Goal: Find specific page/section

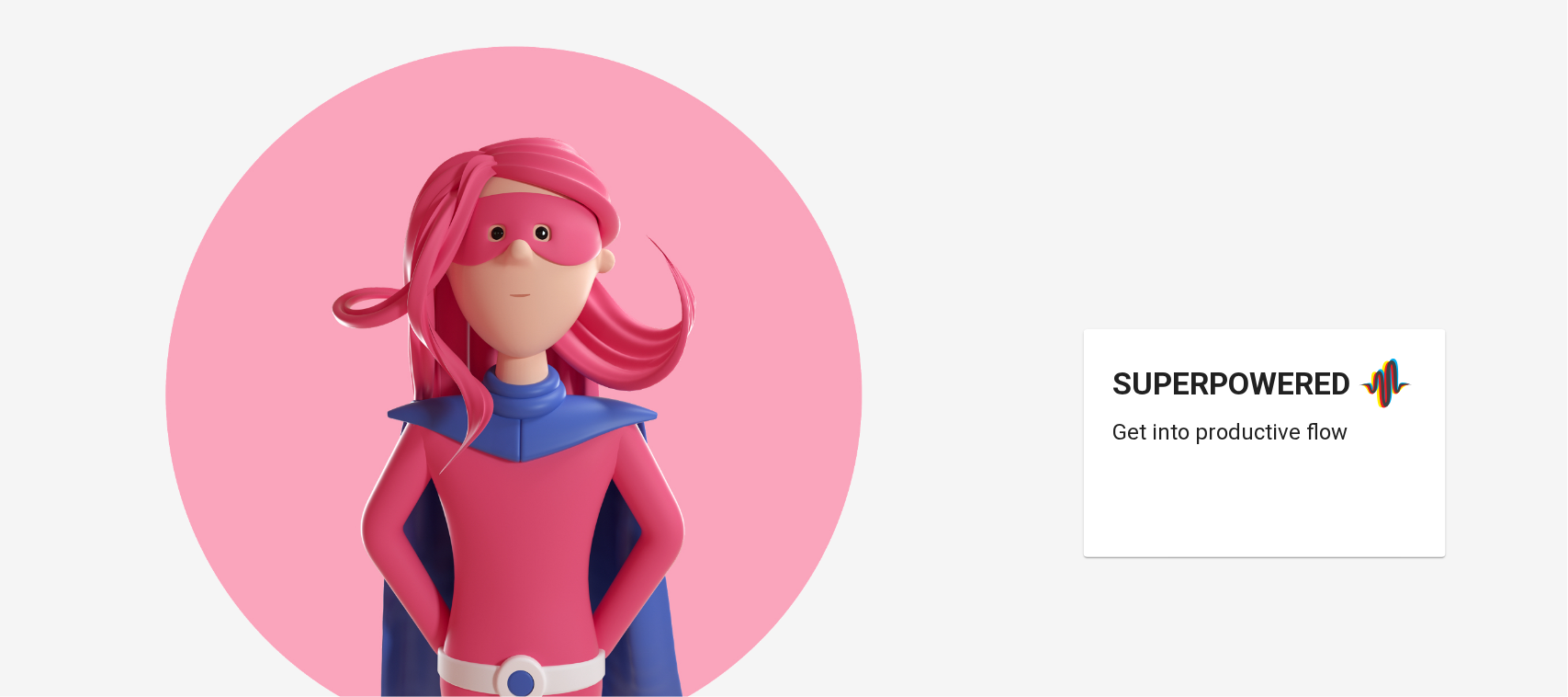
click at [1438, 140] on div "Superpowered Get into productive flow" at bounding box center [784, 348] width 1470 height 697
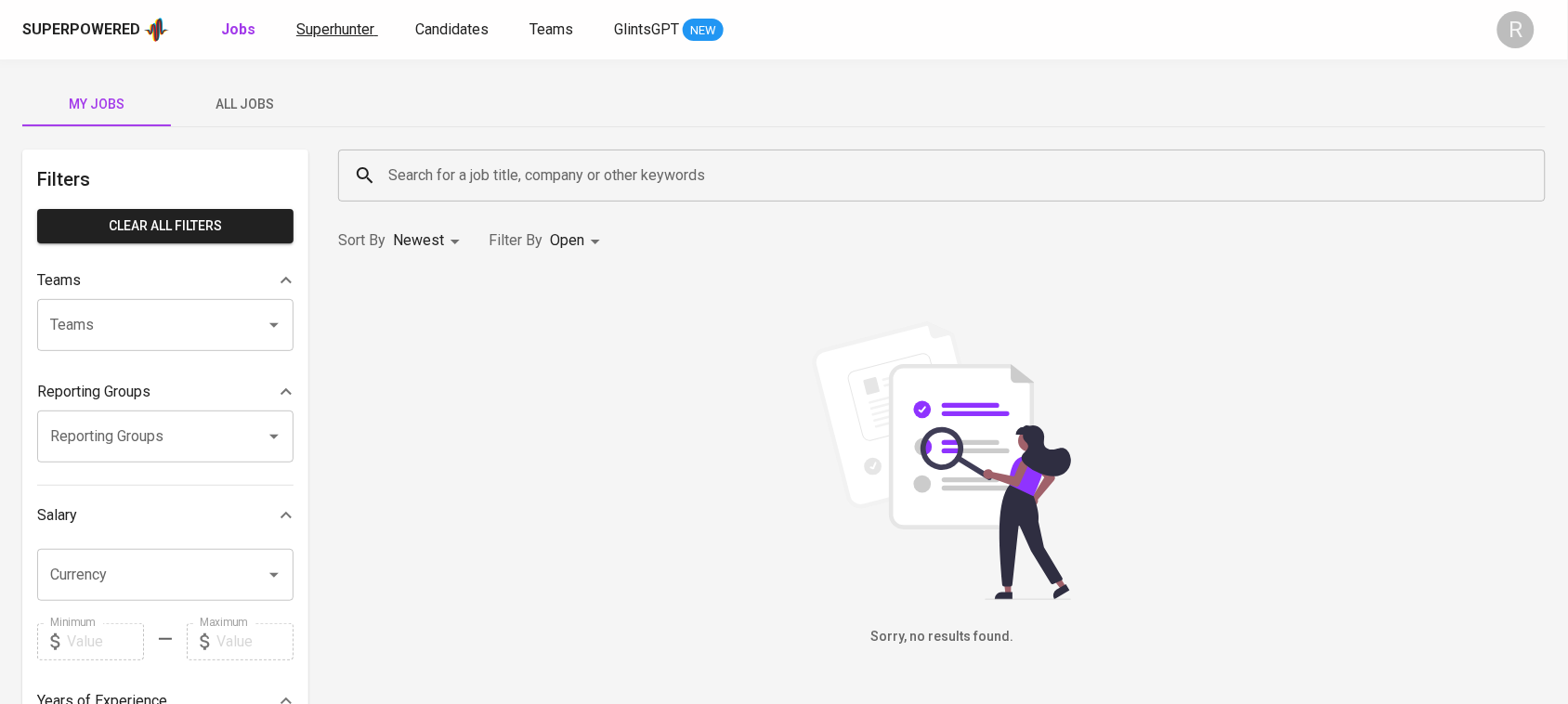
click at [348, 34] on span "Superhunter" at bounding box center [335, 29] width 78 height 18
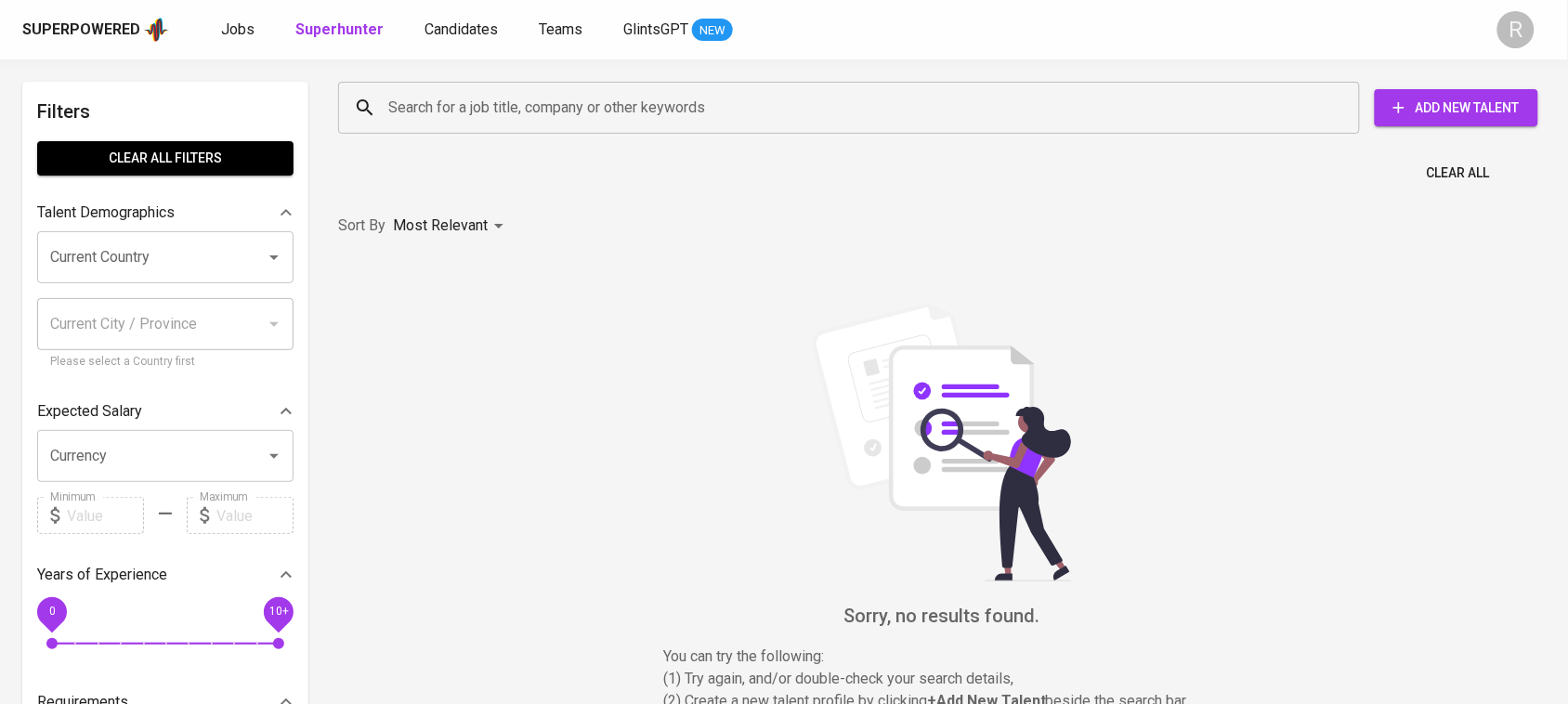
click at [624, 113] on input "Search for a job title, company or other keywords" at bounding box center [853, 108] width 940 height 36
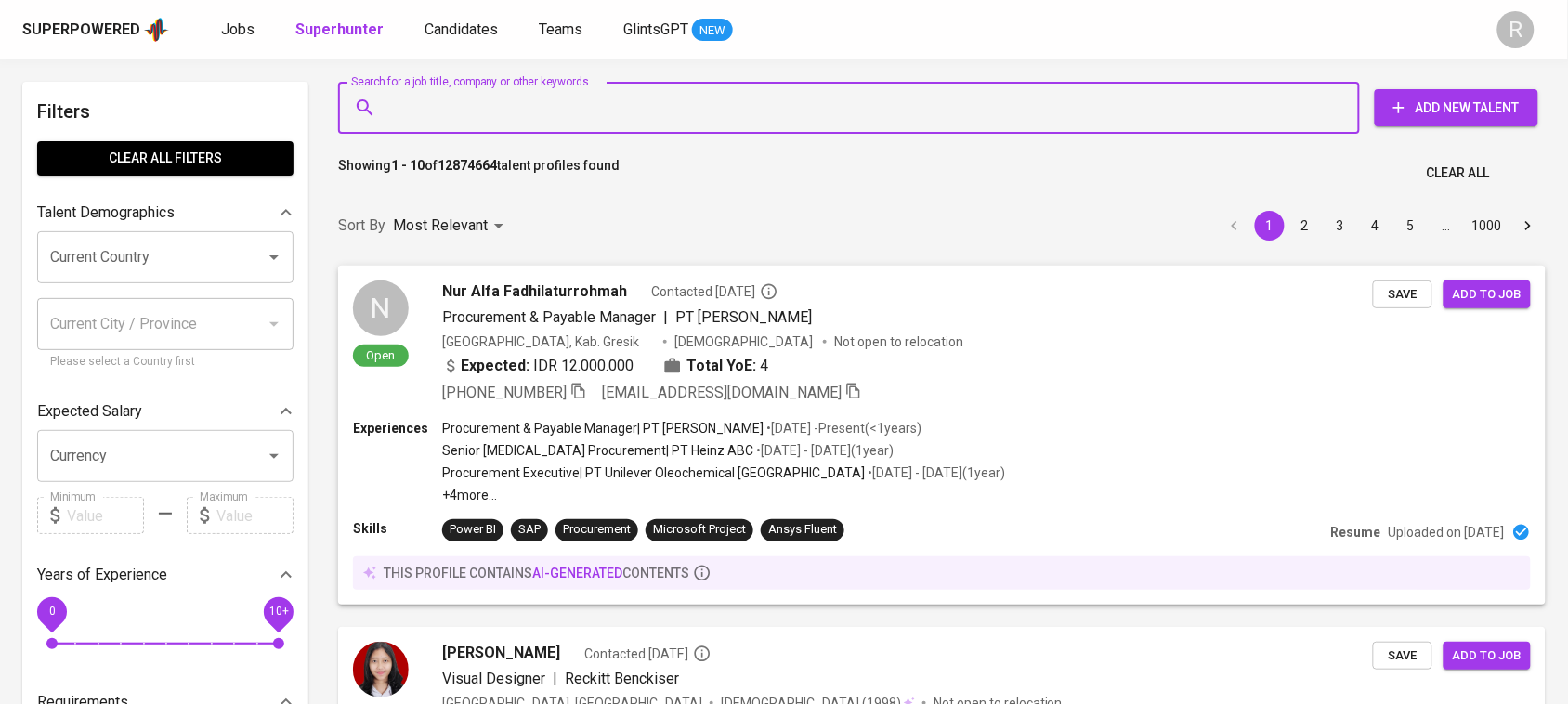
click at [781, 103] on input "Search for a job title, company or other keywords" at bounding box center [853, 108] width 940 height 36
click at [764, 112] on input "Search for a job title, company or other keywords" at bounding box center [853, 108] width 940 height 36
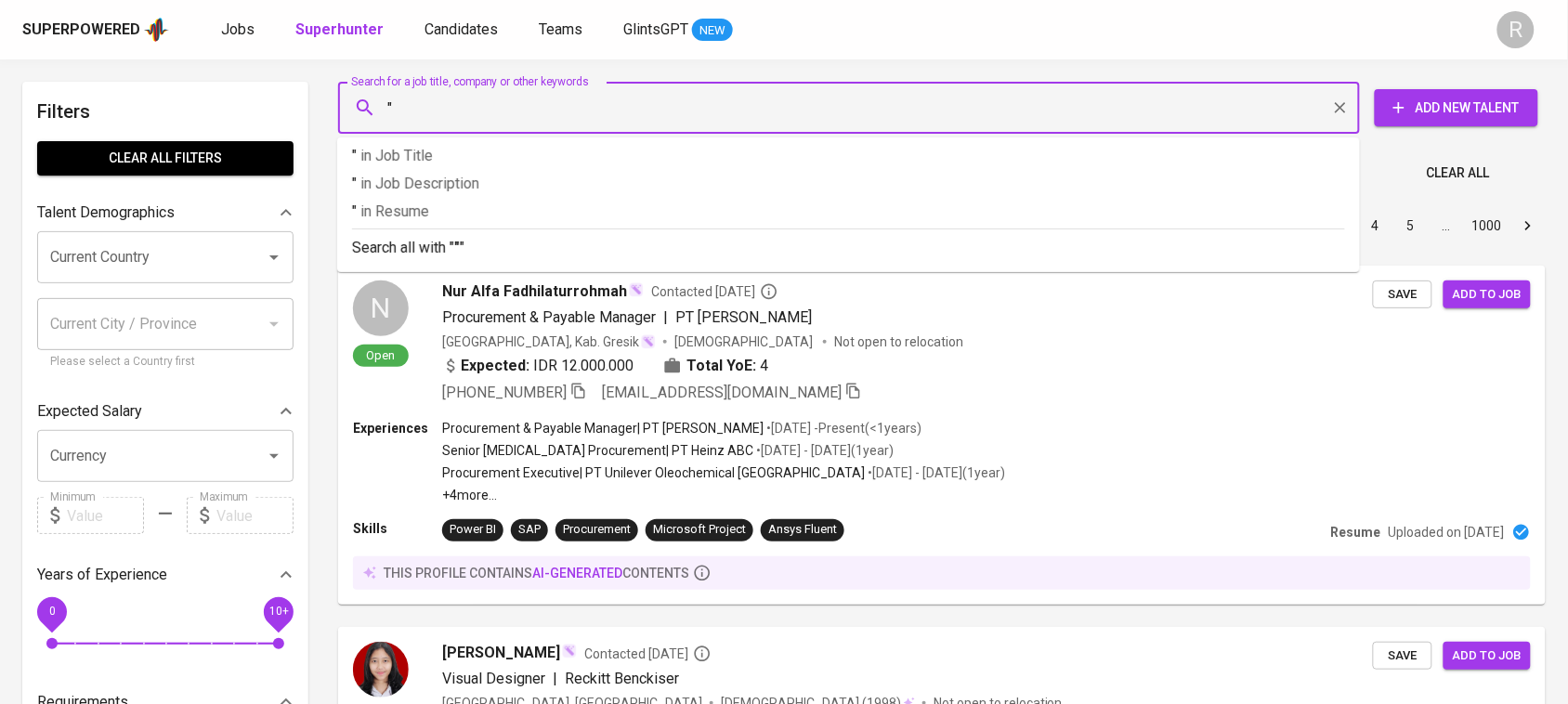
paste input "[PERSON_NAME]"
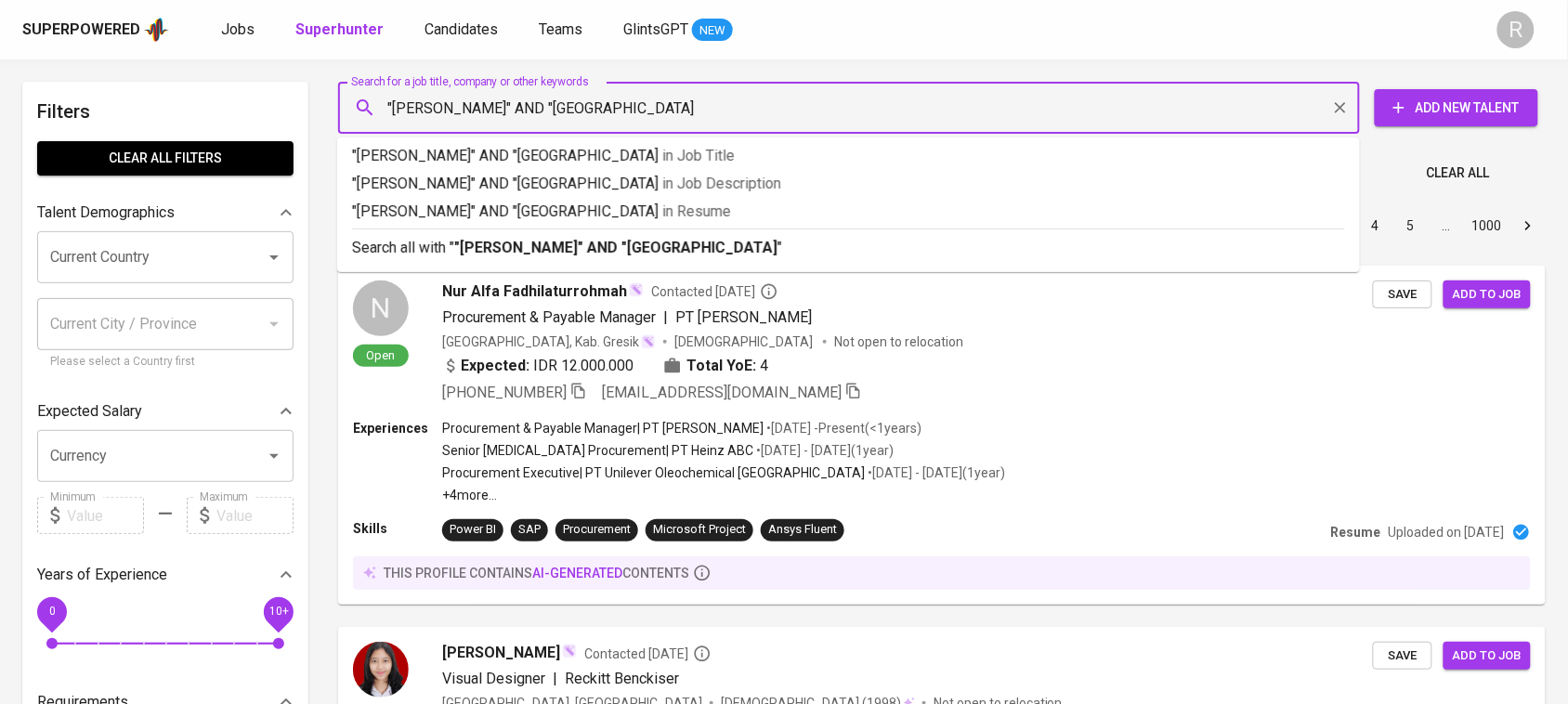
type input ""[PERSON_NAME]" AND "[GEOGRAPHIC_DATA]""
click at [736, 246] on b ""[PERSON_NAME]" AND "[GEOGRAPHIC_DATA]"" at bounding box center [619, 247] width 329 height 18
click at [825, 242] on div "Sort By Most Relevant MOST_RELEVANT 1 2 3 4 5 … 1000" at bounding box center [942, 226] width 1230 height 57
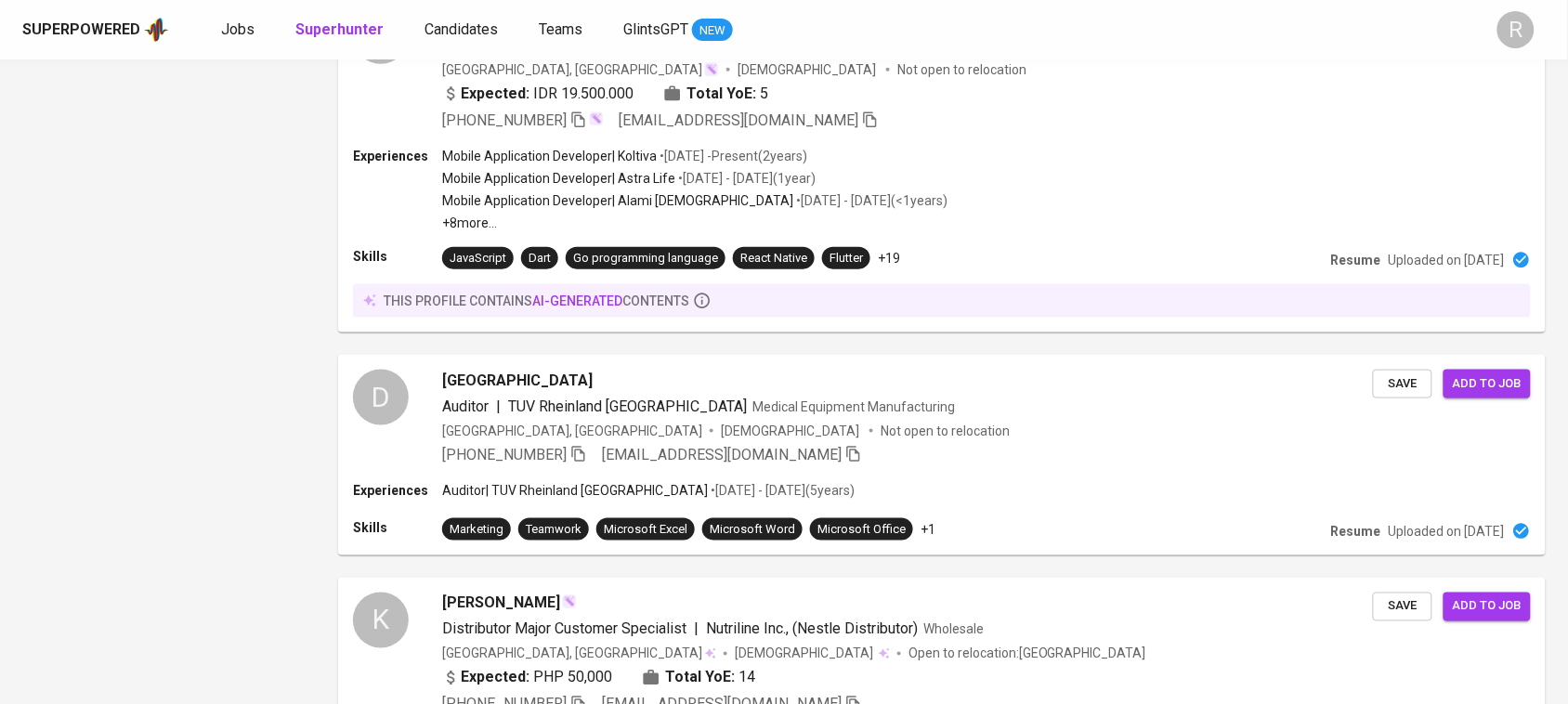
scroll to position [2920, 0]
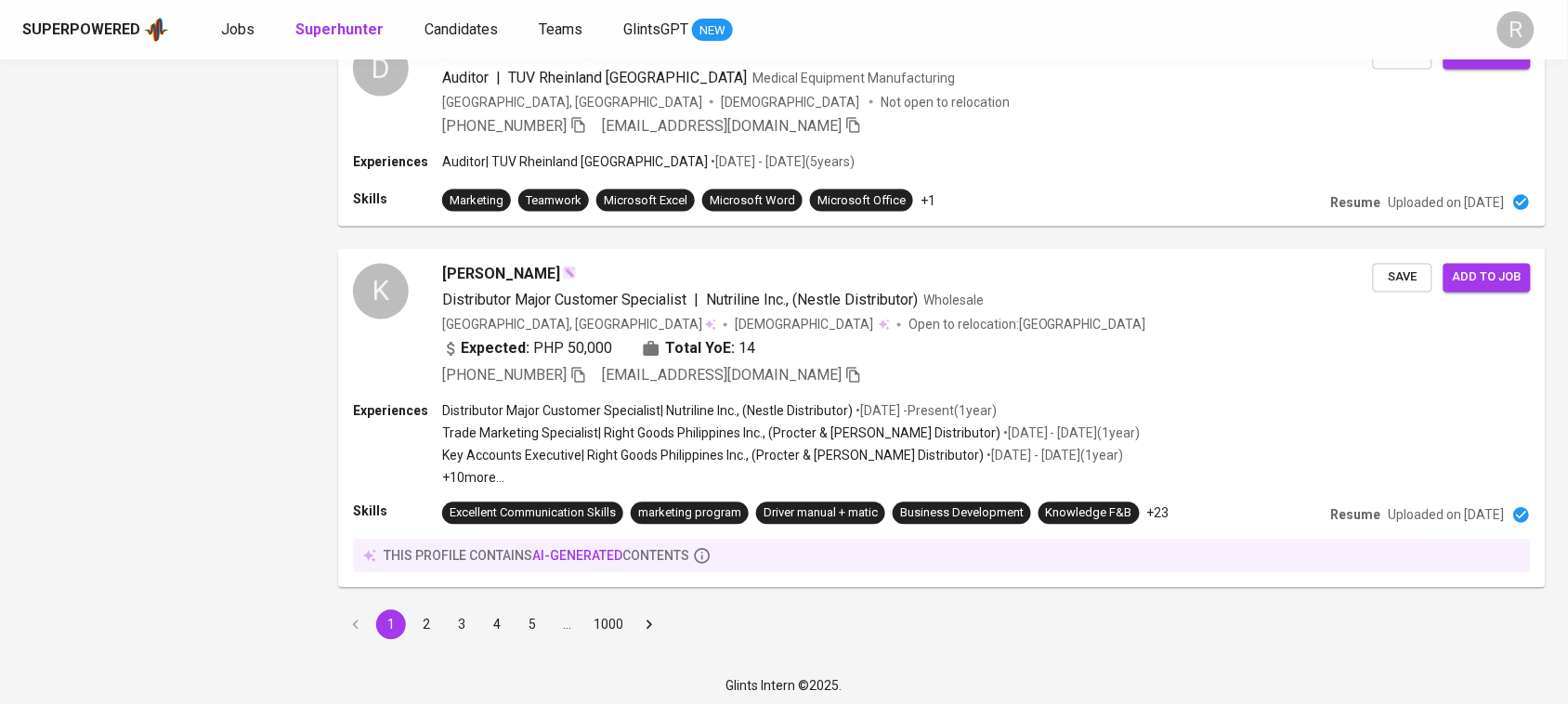
click at [424, 628] on button "2" at bounding box center [427, 625] width 30 height 30
